Goal: Task Accomplishment & Management: Manage account settings

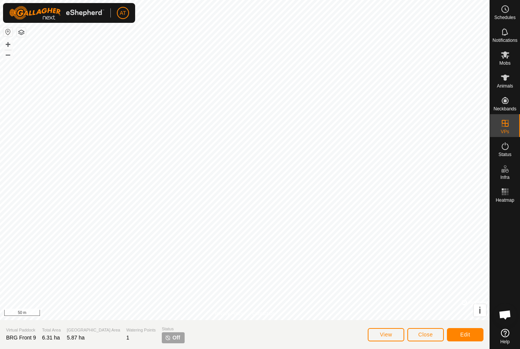
click at [427, 341] on button "Close" at bounding box center [425, 334] width 37 height 13
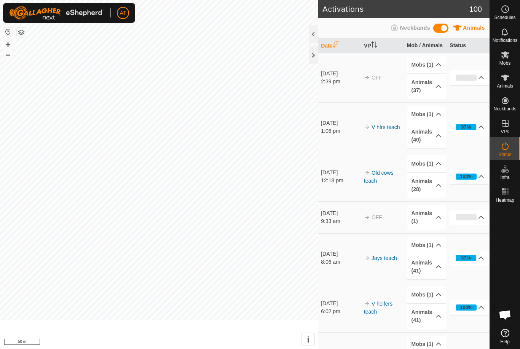
click at [427, 336] on p-accordion-header "Mobs (1)" at bounding box center [426, 344] width 39 height 17
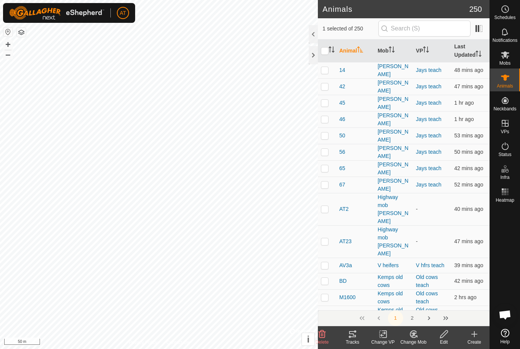
checkbox input "false"
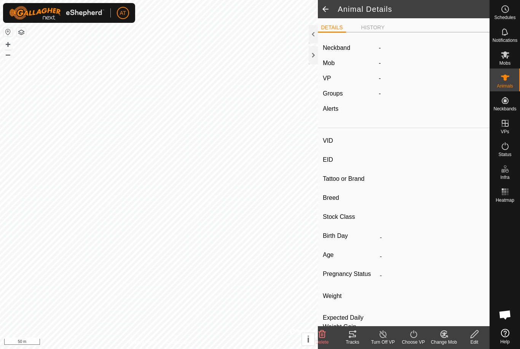
type input "Q33"
type input "-"
type input "Angus"
type input "-"
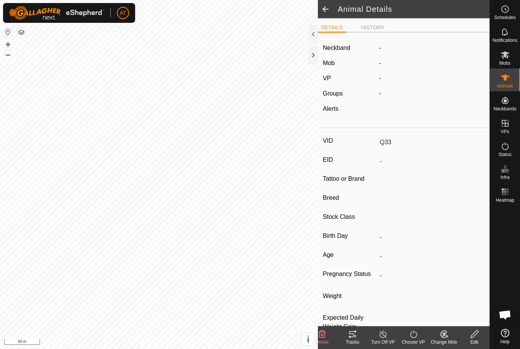
type input "Pregnant"
type input "0 kg"
type input "-"
